Goal: Obtain resource: Obtain resource

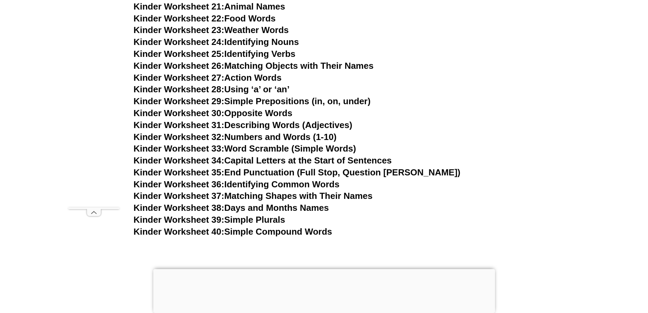
scroll to position [612, 0]
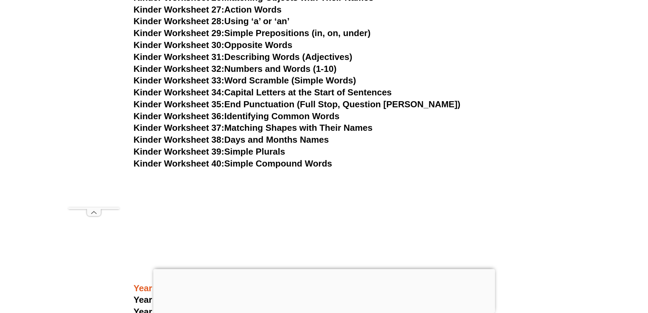
click at [262, 161] on link "Kinder Worksheet 40: Simple Compound Words" at bounding box center [233, 163] width 199 height 10
click at [238, 150] on link "Kinder Worksheet 39: Simple Plurals" at bounding box center [210, 151] width 152 height 10
click at [285, 140] on link "Kinder Worksheet 38: Days and Months Names" at bounding box center [231, 139] width 195 height 10
click at [277, 129] on link "Kinder Worksheet 37: Matching Shapes with Their Names" at bounding box center [253, 127] width 239 height 10
click at [262, 114] on link "Kinder Worksheet 36: Identifying Common Words" at bounding box center [237, 116] width 206 height 10
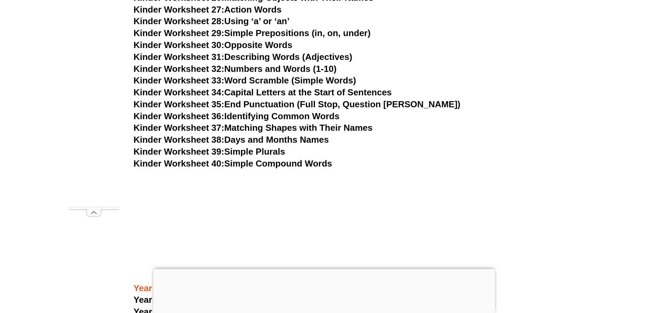
click at [302, 80] on link "Kinder Worksheet 33: Word Scramble (Simple Words)" at bounding box center [245, 80] width 222 height 10
click at [275, 42] on link "Kinder Worksheet 30: Opposite Words" at bounding box center [213, 45] width 159 height 10
click at [321, 32] on link "Kinder Worksheet 29: Simple Prepositions (in, on, under)" at bounding box center [252, 33] width 237 height 10
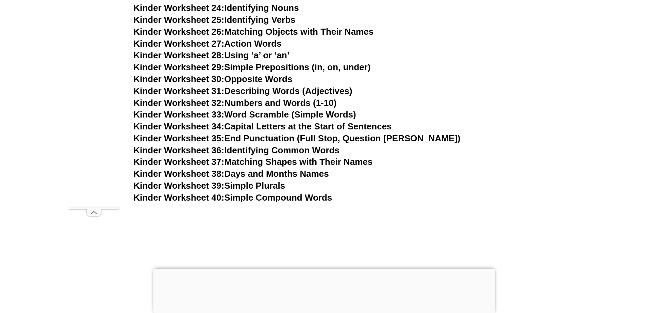
click at [266, 52] on link "Kinder Worksheet 28: Using ‘a’ or ‘an’" at bounding box center [212, 55] width 156 height 10
click at [269, 43] on link "Kinder Worksheet 27: Action Words" at bounding box center [208, 43] width 148 height 10
click at [311, 33] on link "Kinder Worksheet 26: Matching Objects with Their Names" at bounding box center [254, 32] width 240 height 10
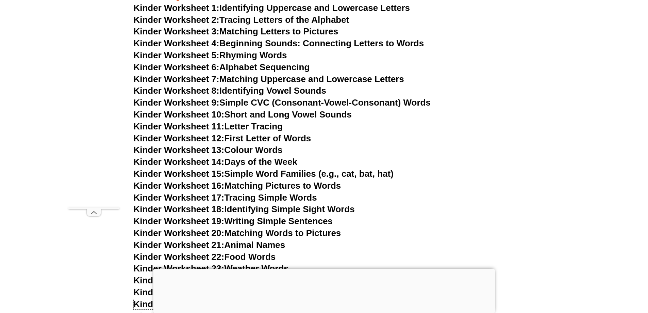
scroll to position [272, 0]
